Goal: Transaction & Acquisition: Purchase product/service

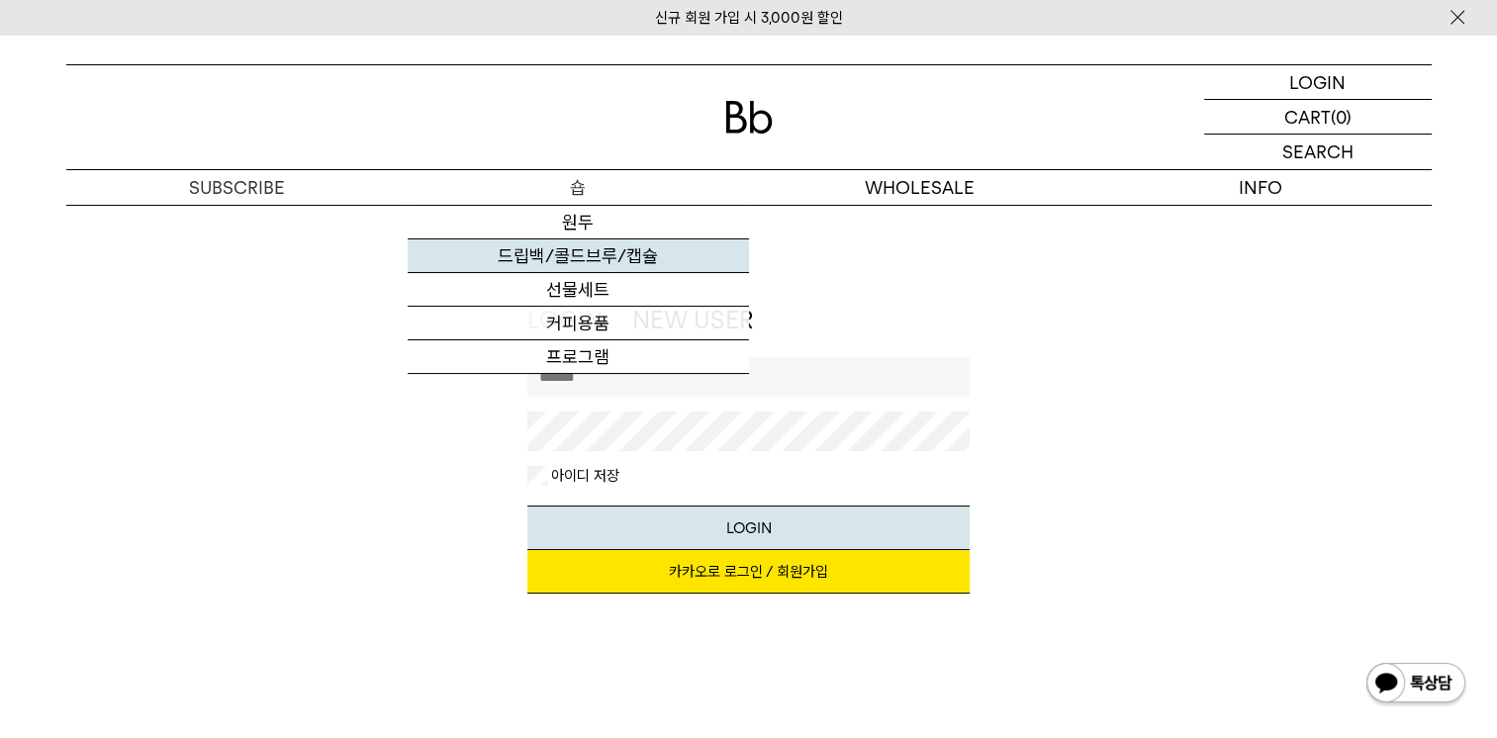
click at [586, 258] on link "드립백/콜드브루/캡슐" at bounding box center [578, 256] width 341 height 34
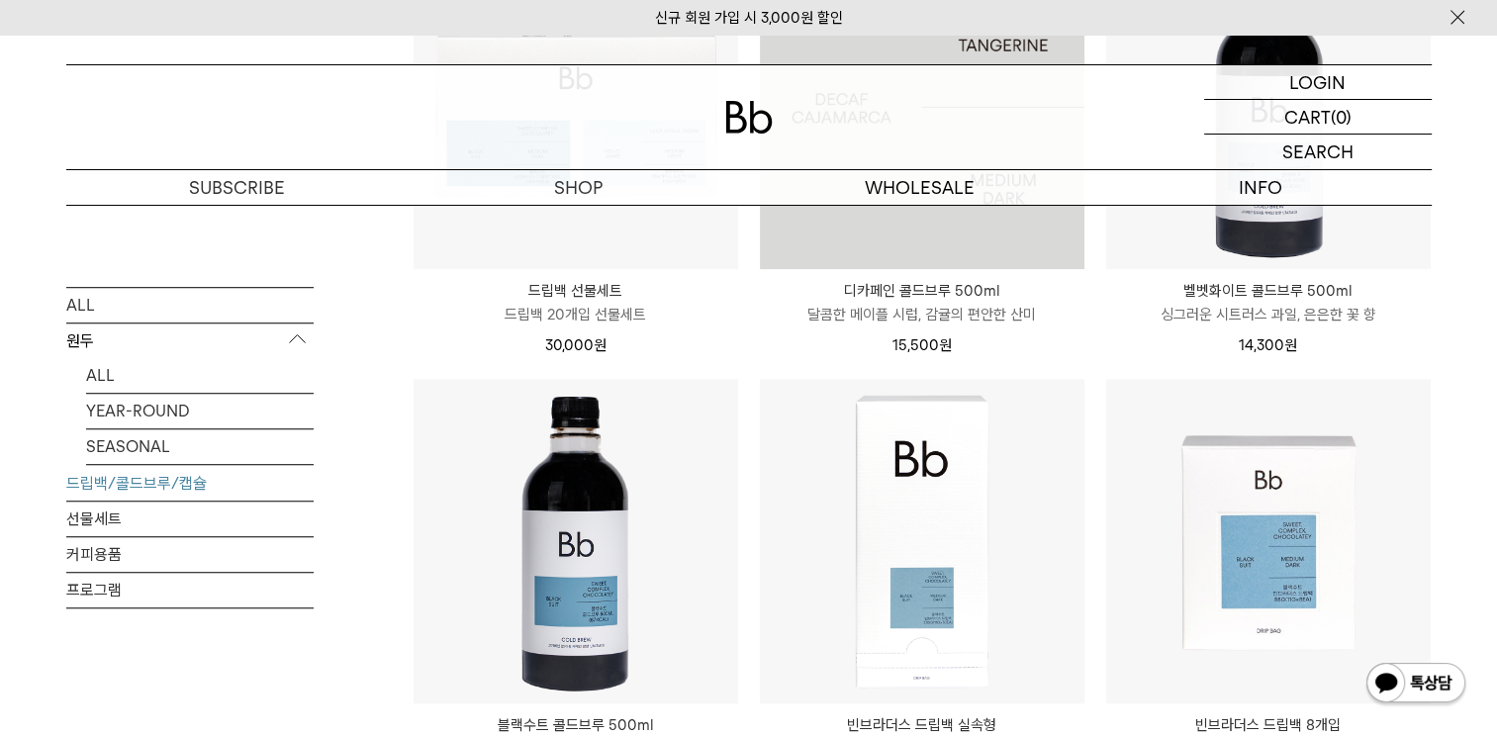
scroll to position [1484, 0]
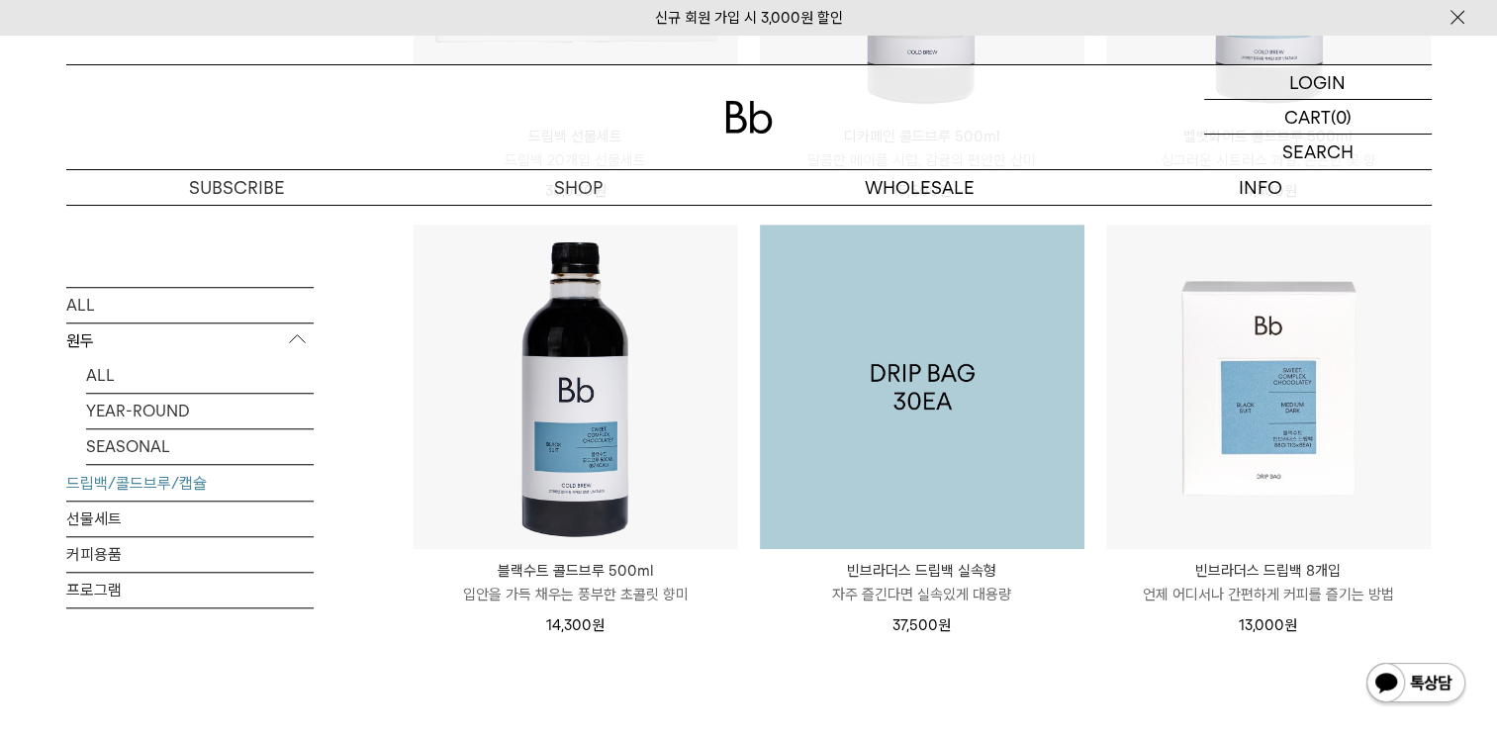
click at [910, 484] on img at bounding box center [922, 387] width 325 height 325
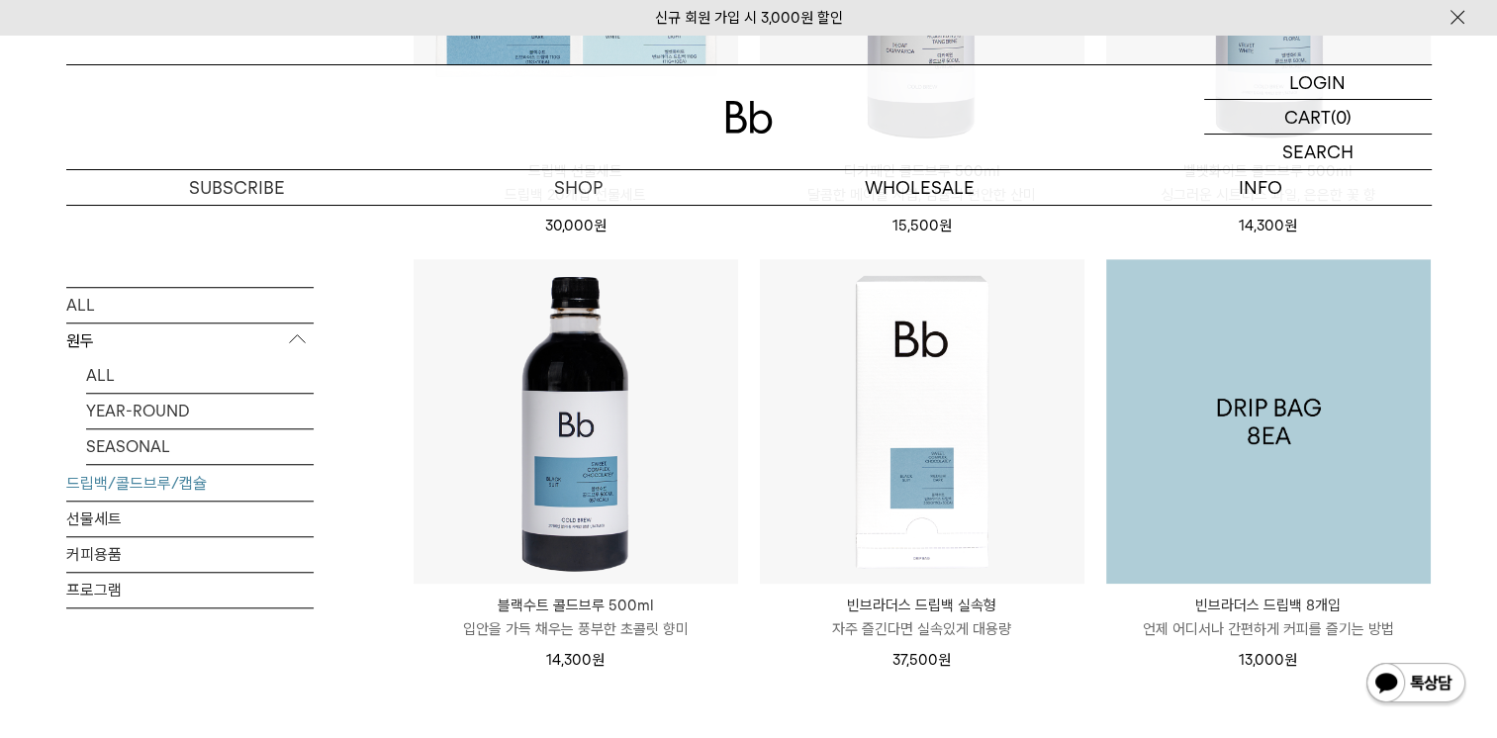
scroll to position [1484, 0]
